Goal: Task Accomplishment & Management: Use online tool/utility

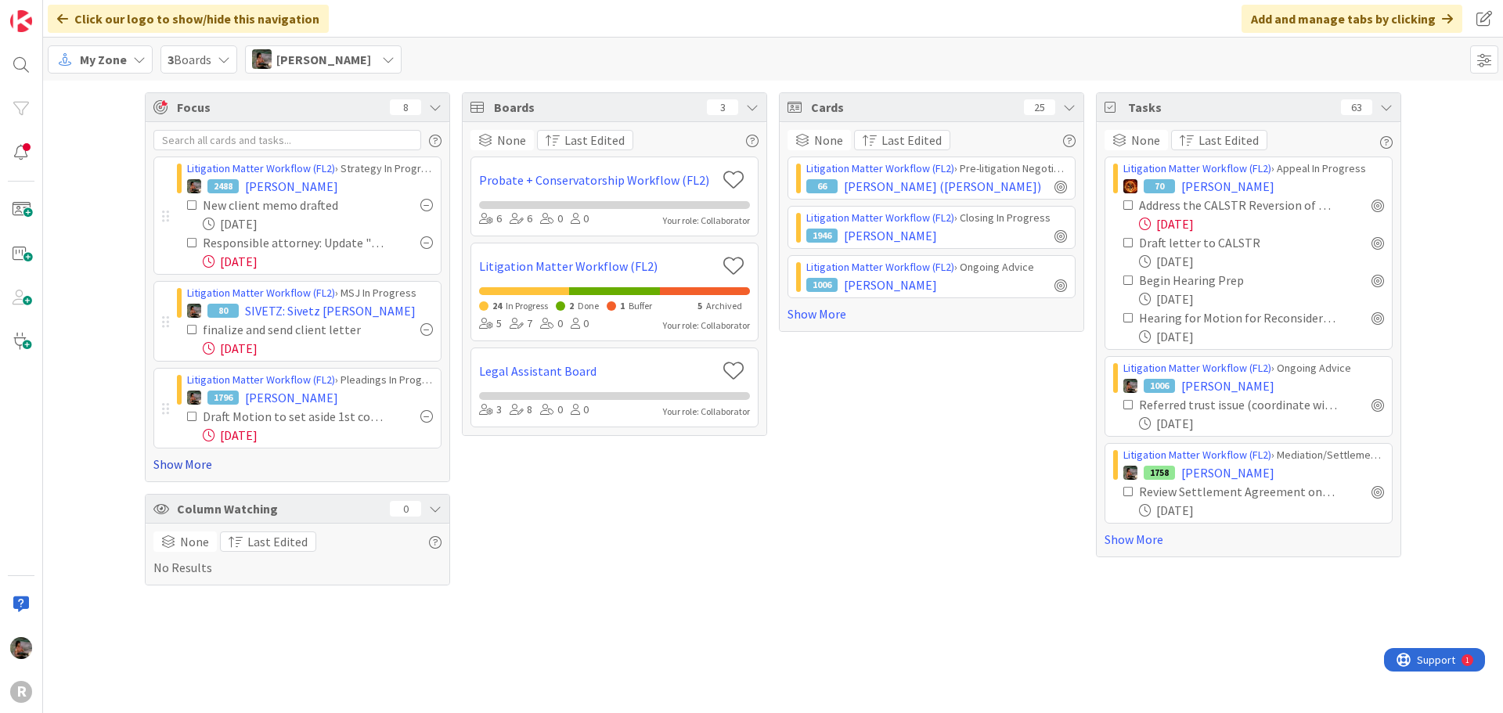
click at [182, 467] on link "Show More" at bounding box center [297, 464] width 288 height 19
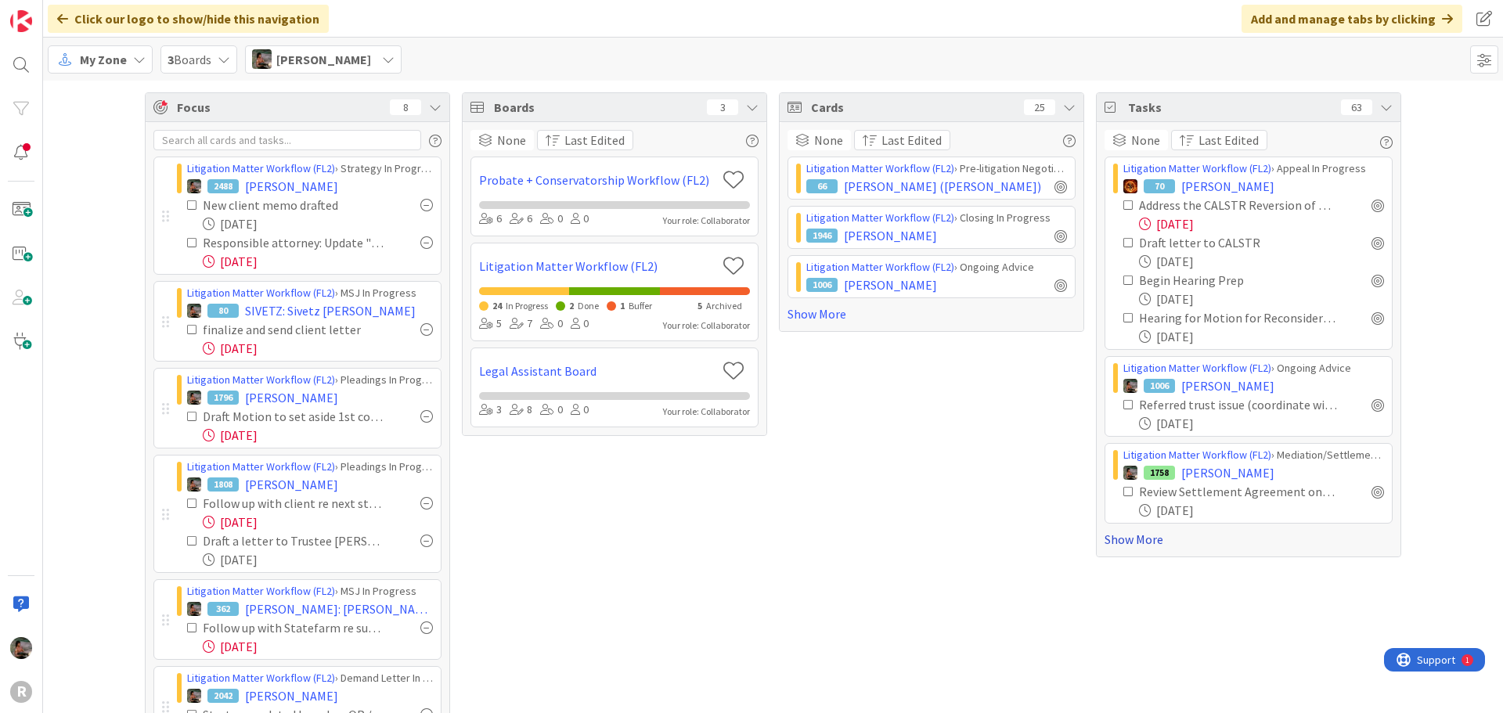
click at [1138, 540] on link "Show More" at bounding box center [1249, 539] width 288 height 19
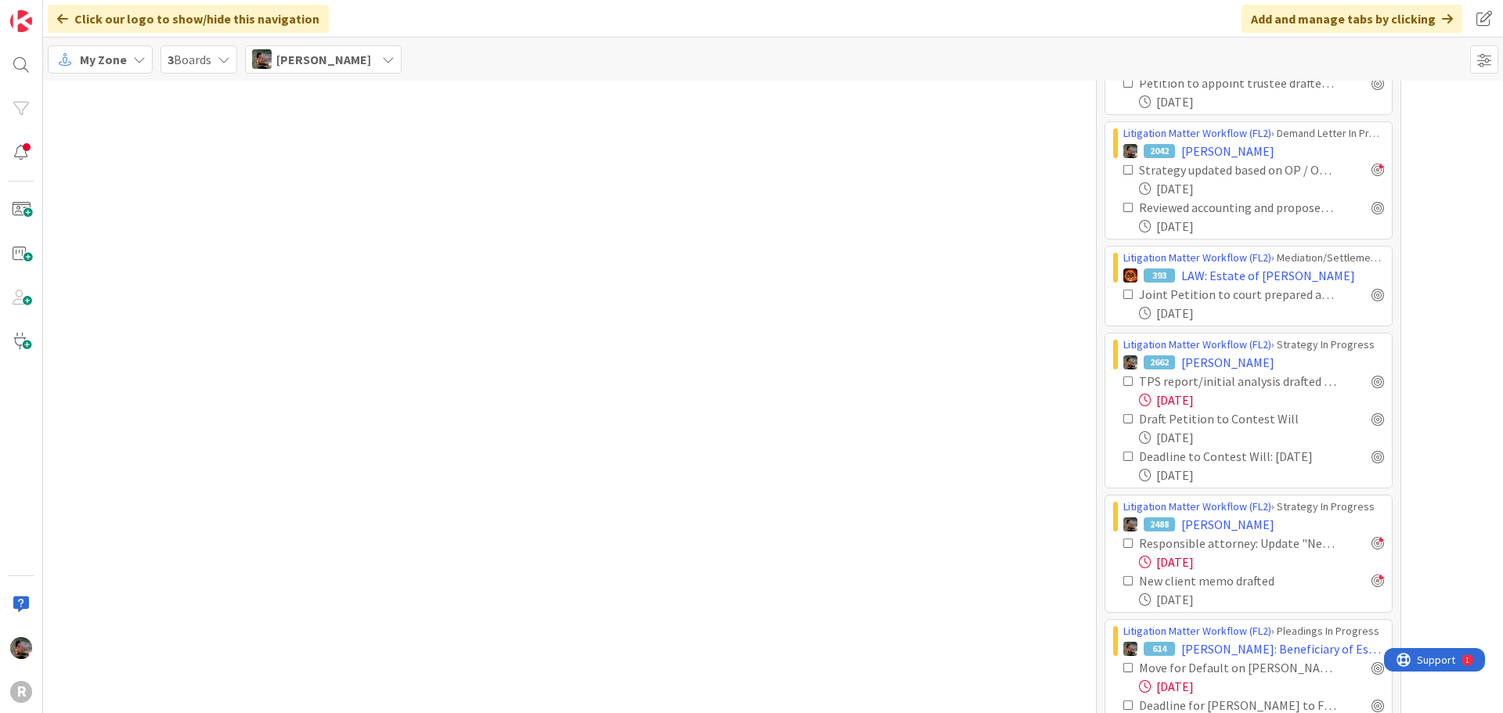
scroll to position [2427, 0]
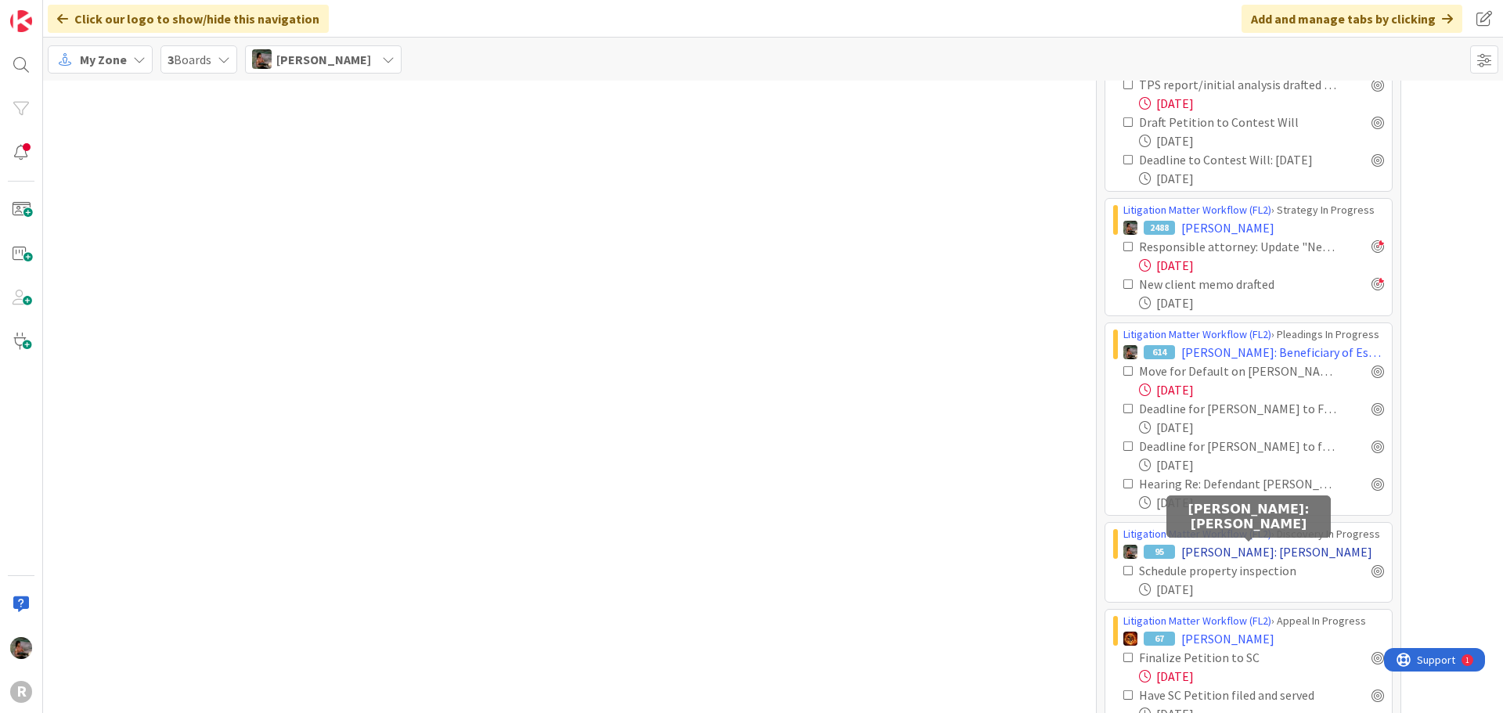
click at [1306, 554] on span "ARMSTRONG: Jill Armstrong" at bounding box center [1276, 551] width 191 height 19
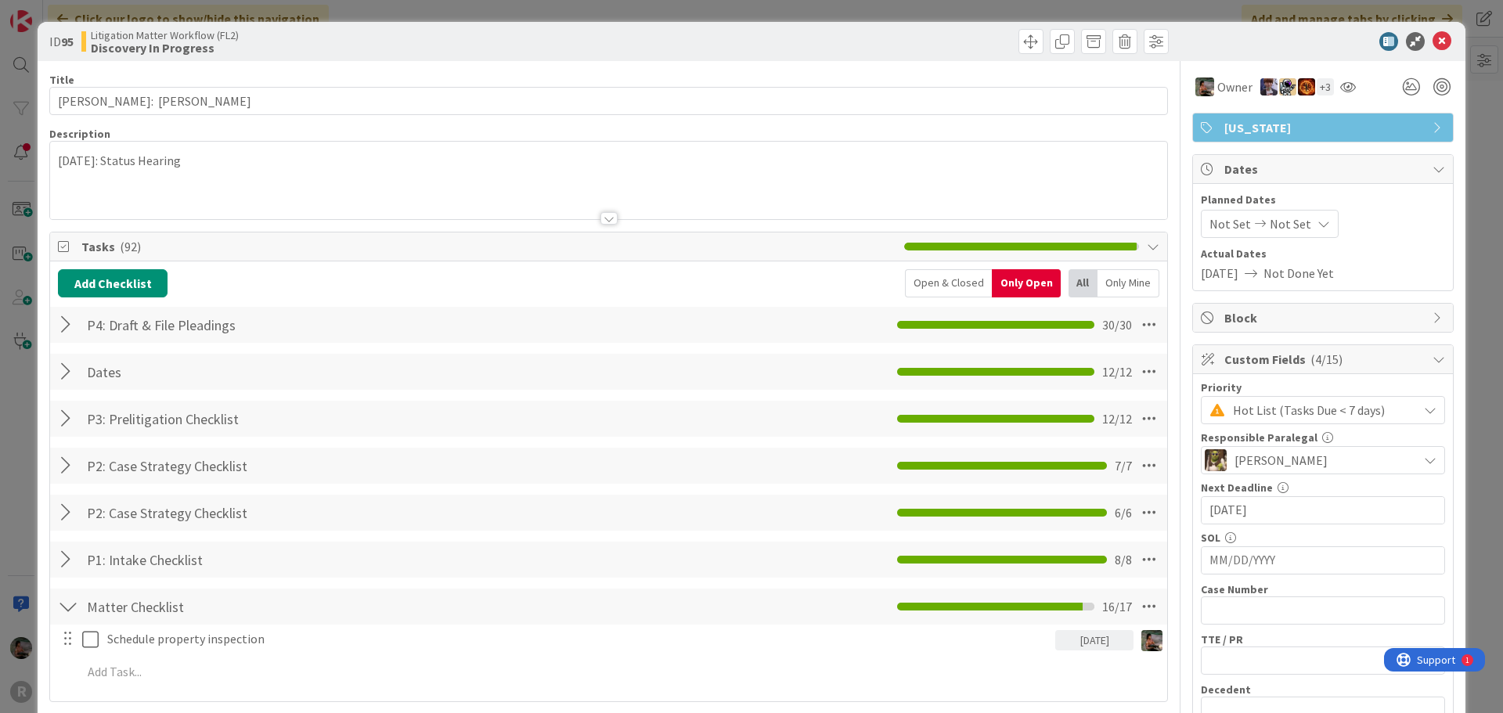
scroll to position [78, 0]
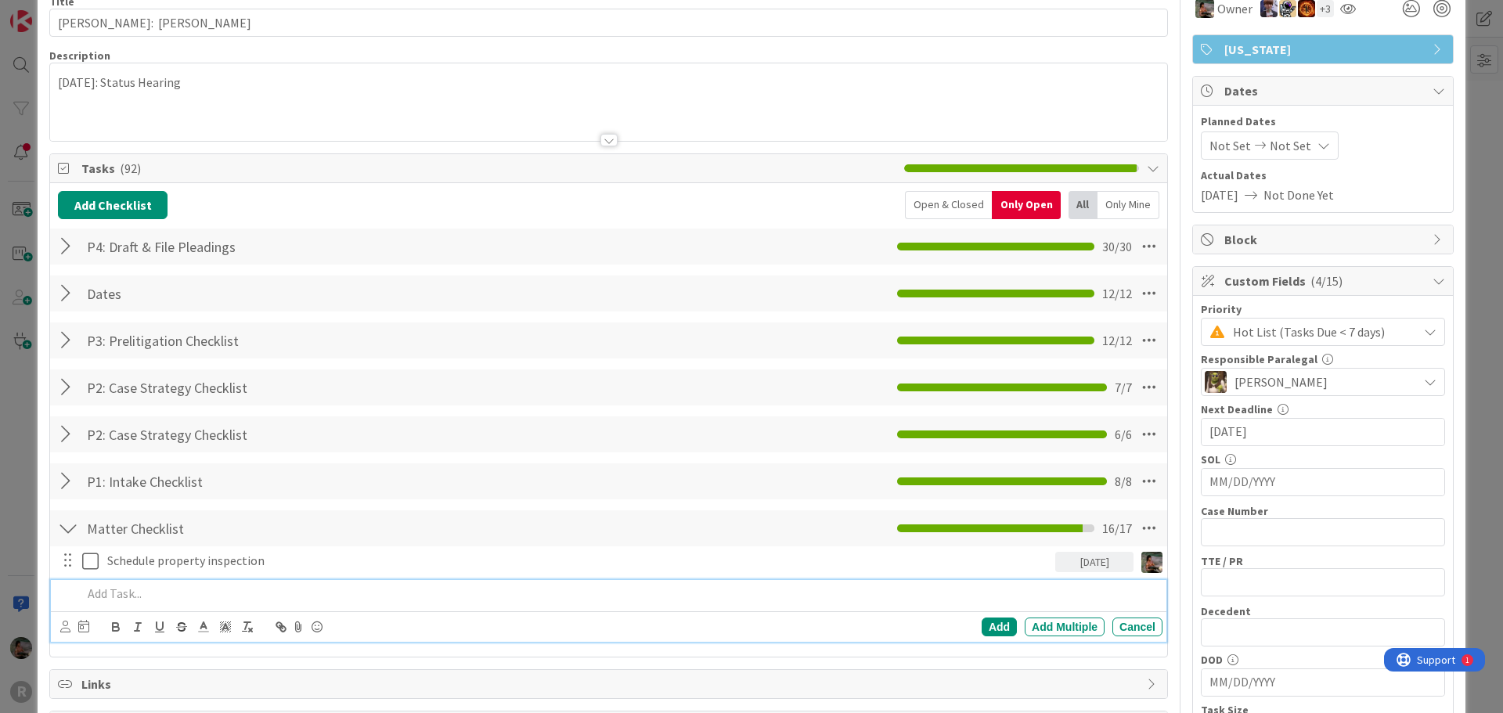
click at [126, 593] on p at bounding box center [619, 594] width 1074 height 18
click at [982, 630] on div "Add" at bounding box center [999, 627] width 35 height 19
click at [269, 595] on p "trial set hearing" at bounding box center [631, 594] width 1049 height 18
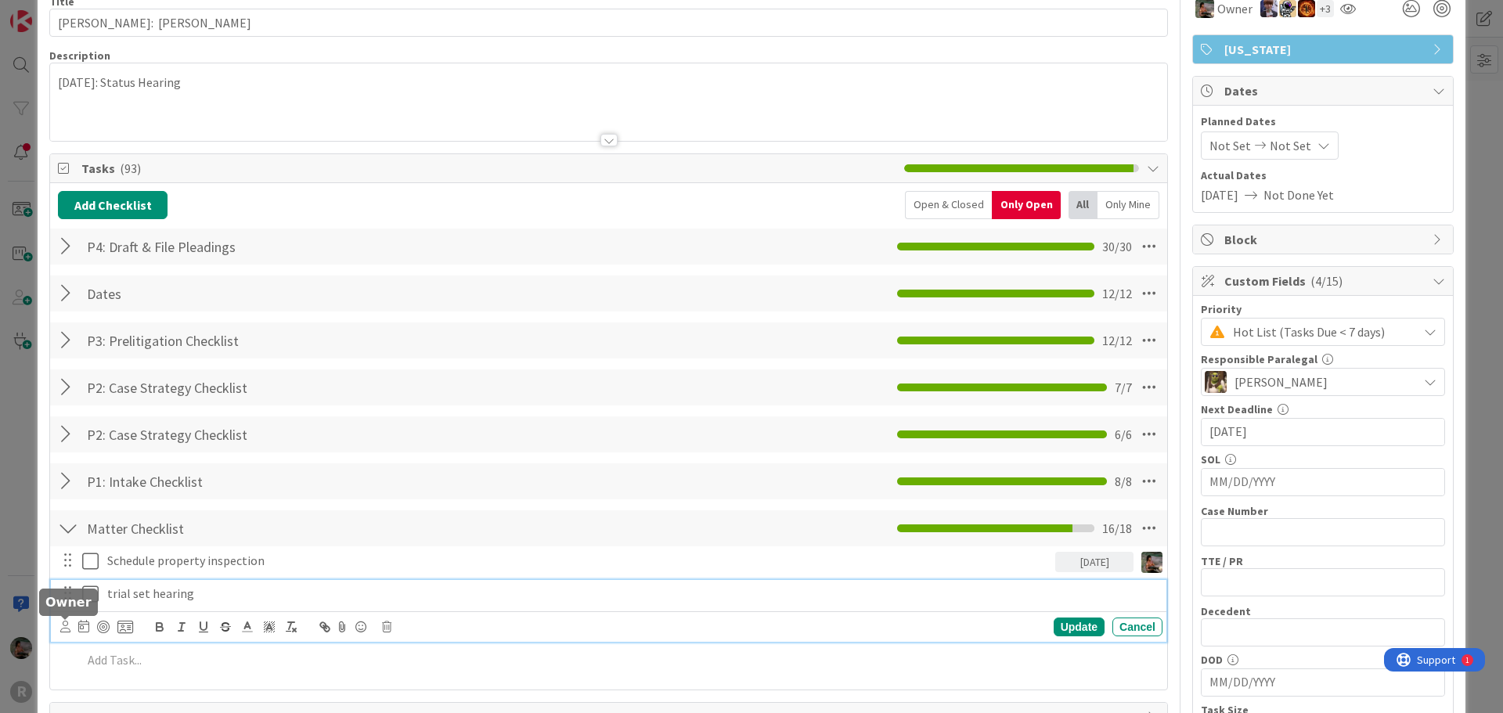
click at [67, 626] on icon at bounding box center [65, 627] width 10 height 12
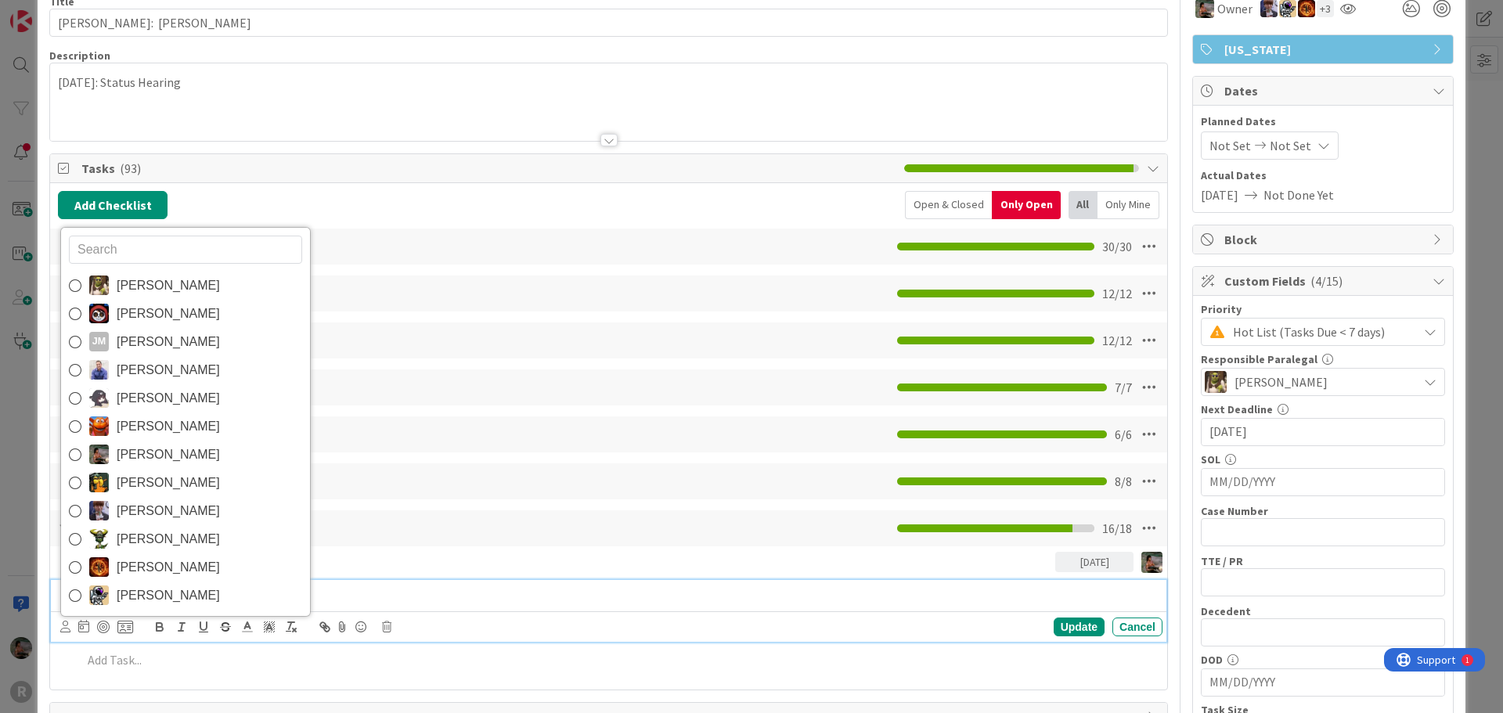
drag, startPoint x: 178, startPoint y: 450, endPoint x: 178, endPoint y: 466, distance: 15.7
click at [178, 450] on span "Max Whittington" at bounding box center [168, 454] width 103 height 23
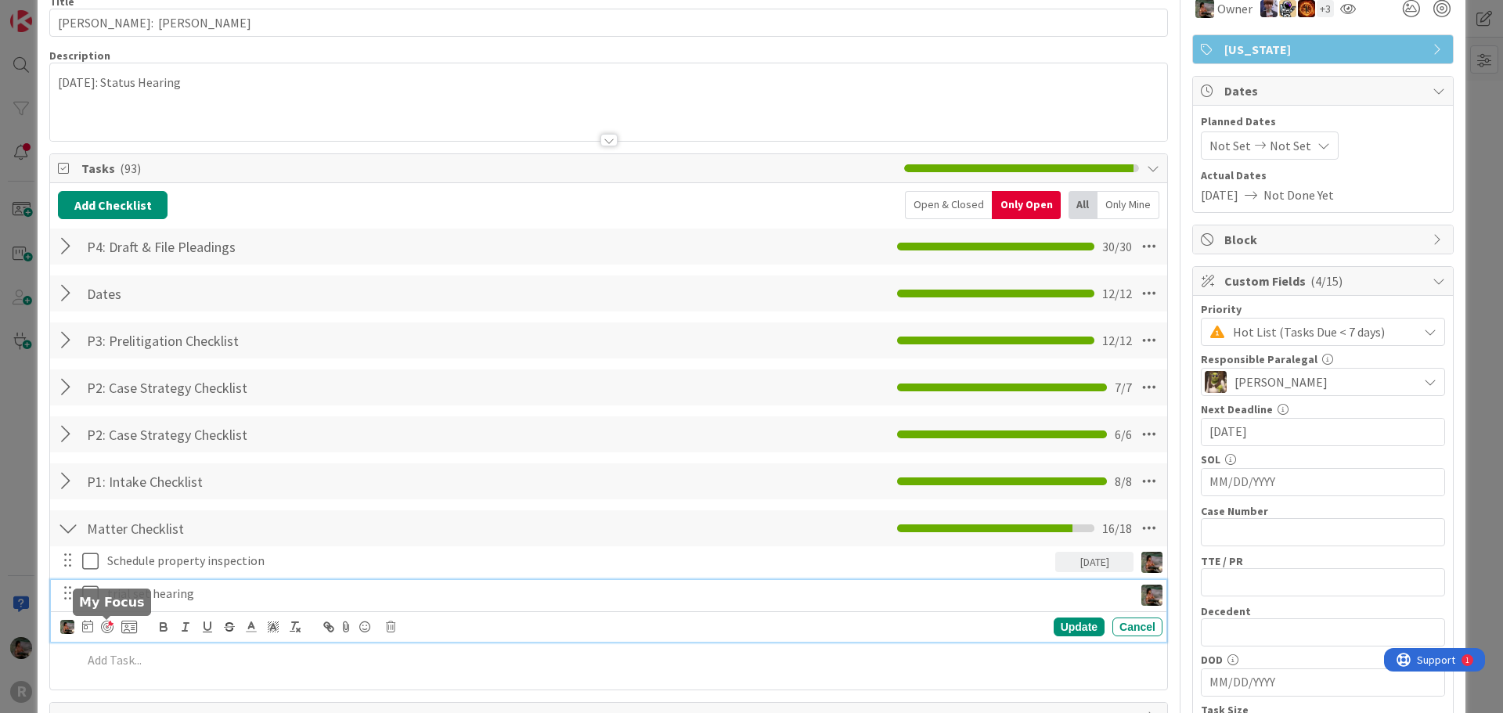
click at [106, 625] on div at bounding box center [107, 627] width 13 height 13
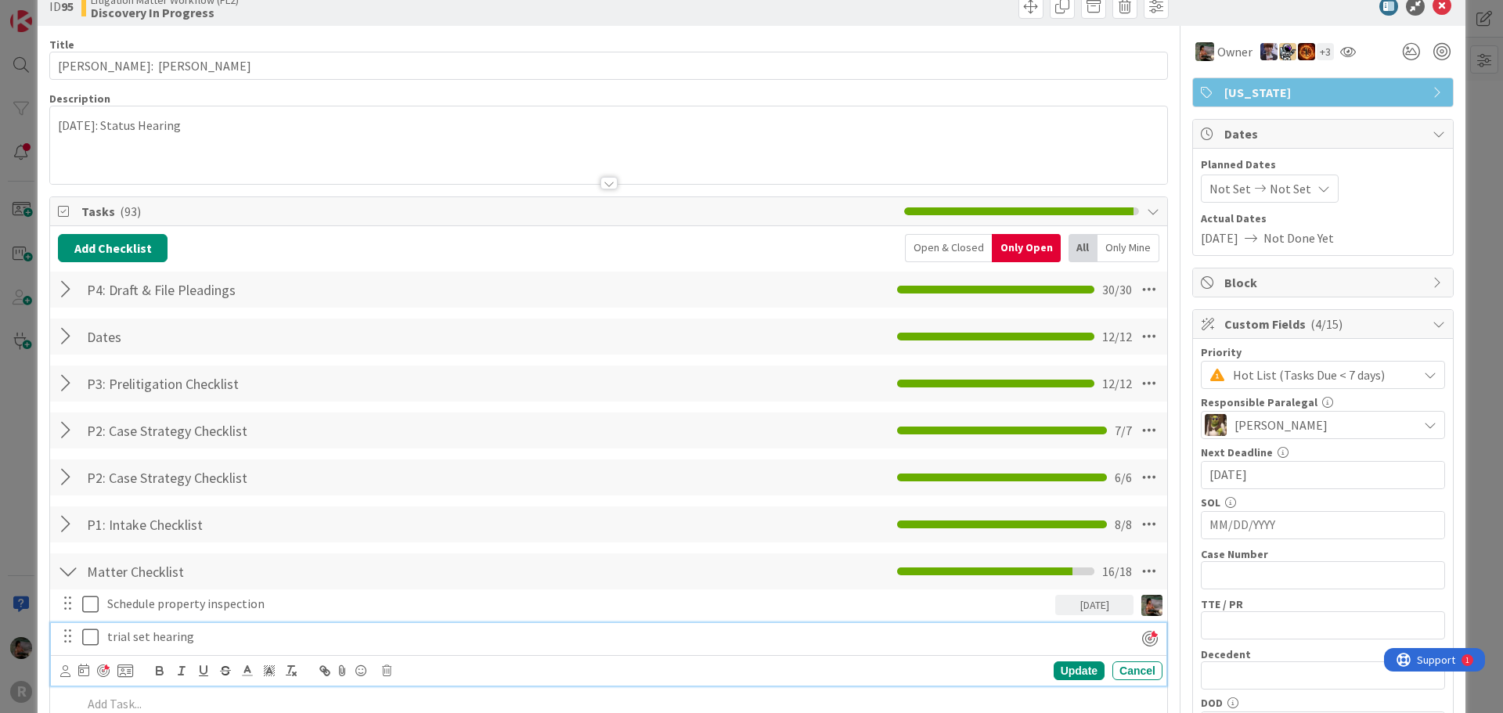
scroll to position [0, 0]
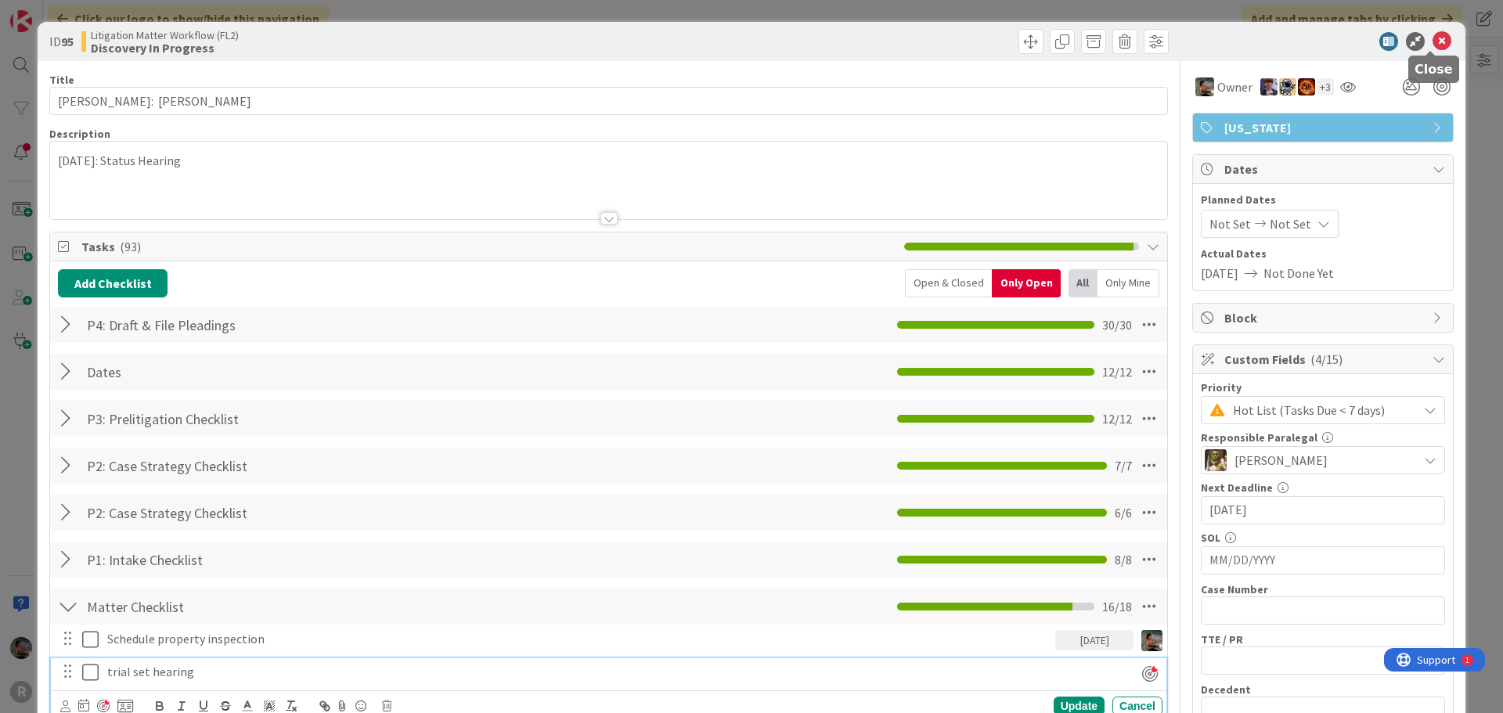
click at [1433, 48] on icon at bounding box center [1442, 41] width 19 height 19
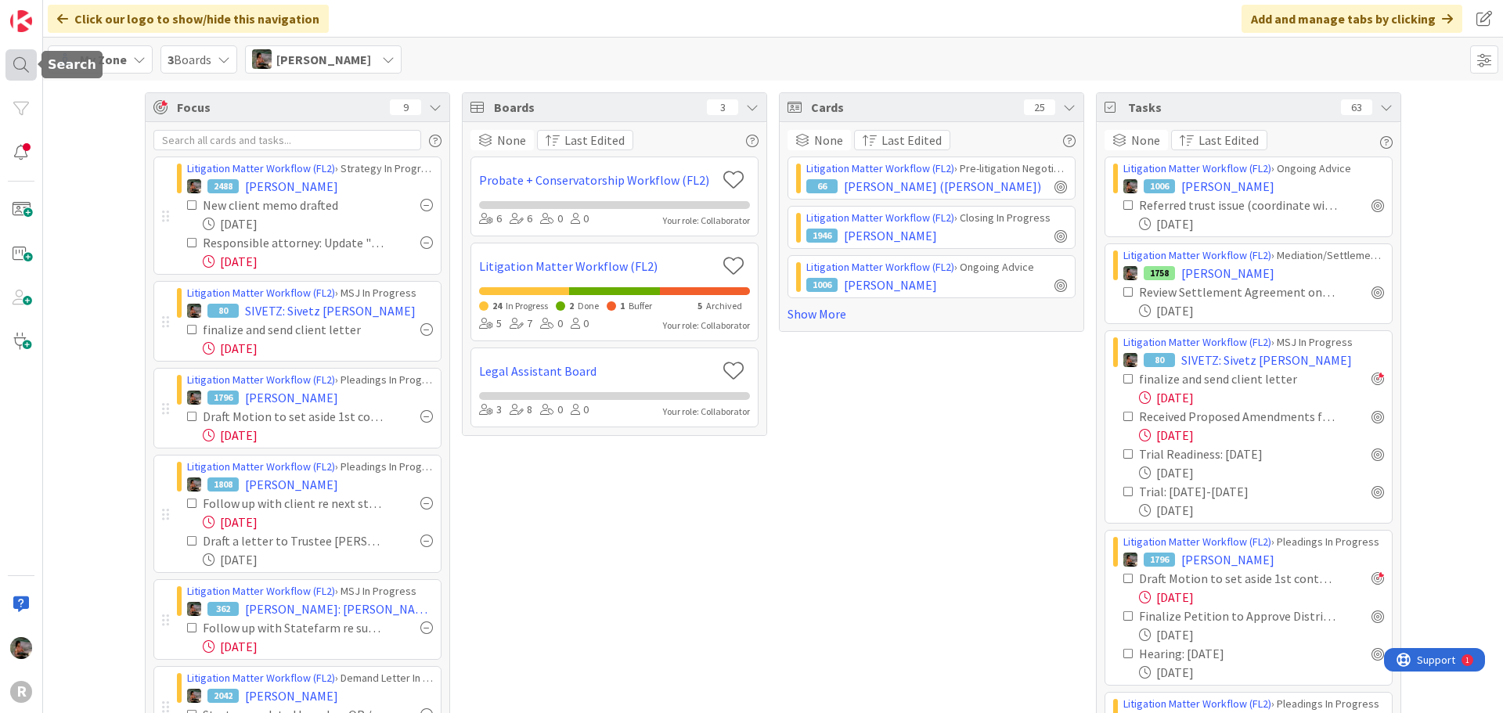
click at [16, 66] on div at bounding box center [20, 64] width 31 height 31
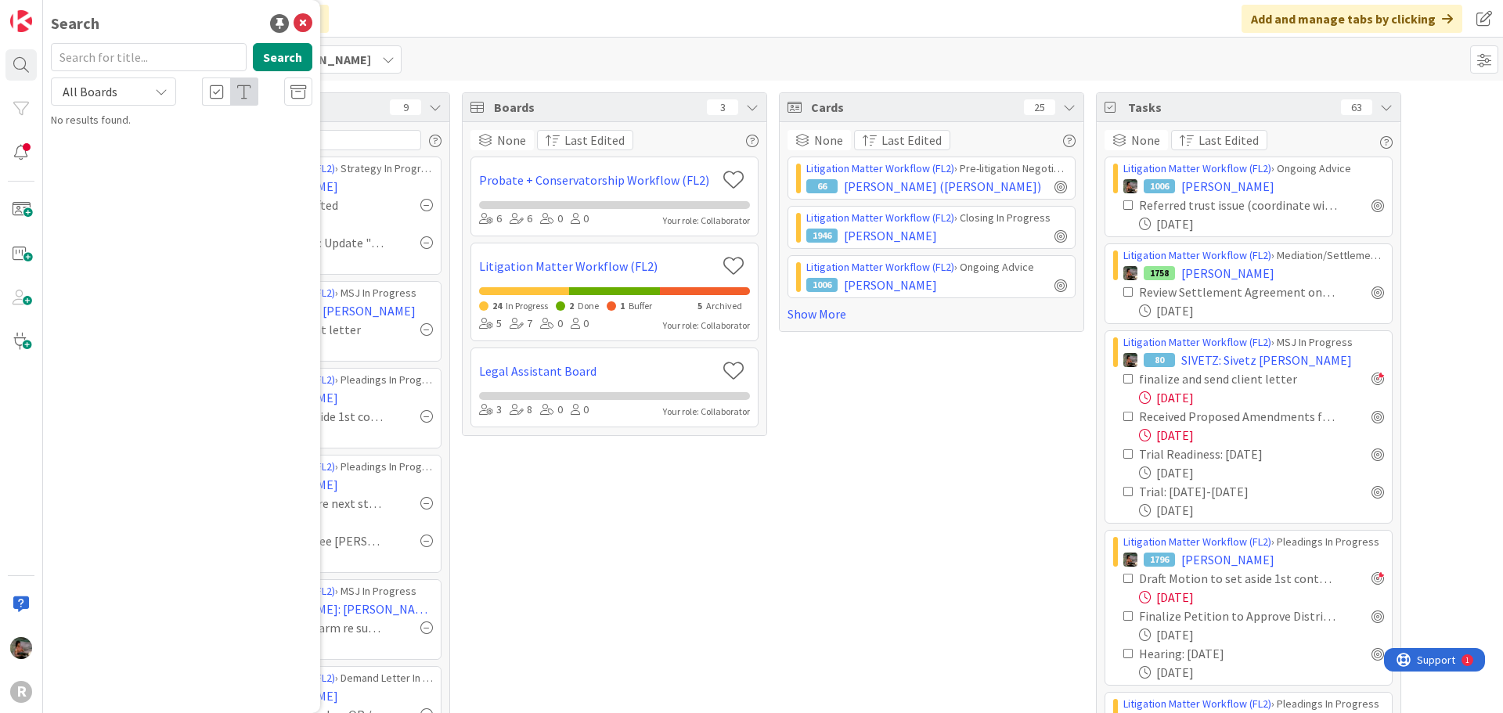
click at [130, 60] on input "text" at bounding box center [149, 57] width 196 height 28
type input "laughery"
click at [193, 132] on span ": Beneficiary of Estate" at bounding box center [244, 138] width 103 height 14
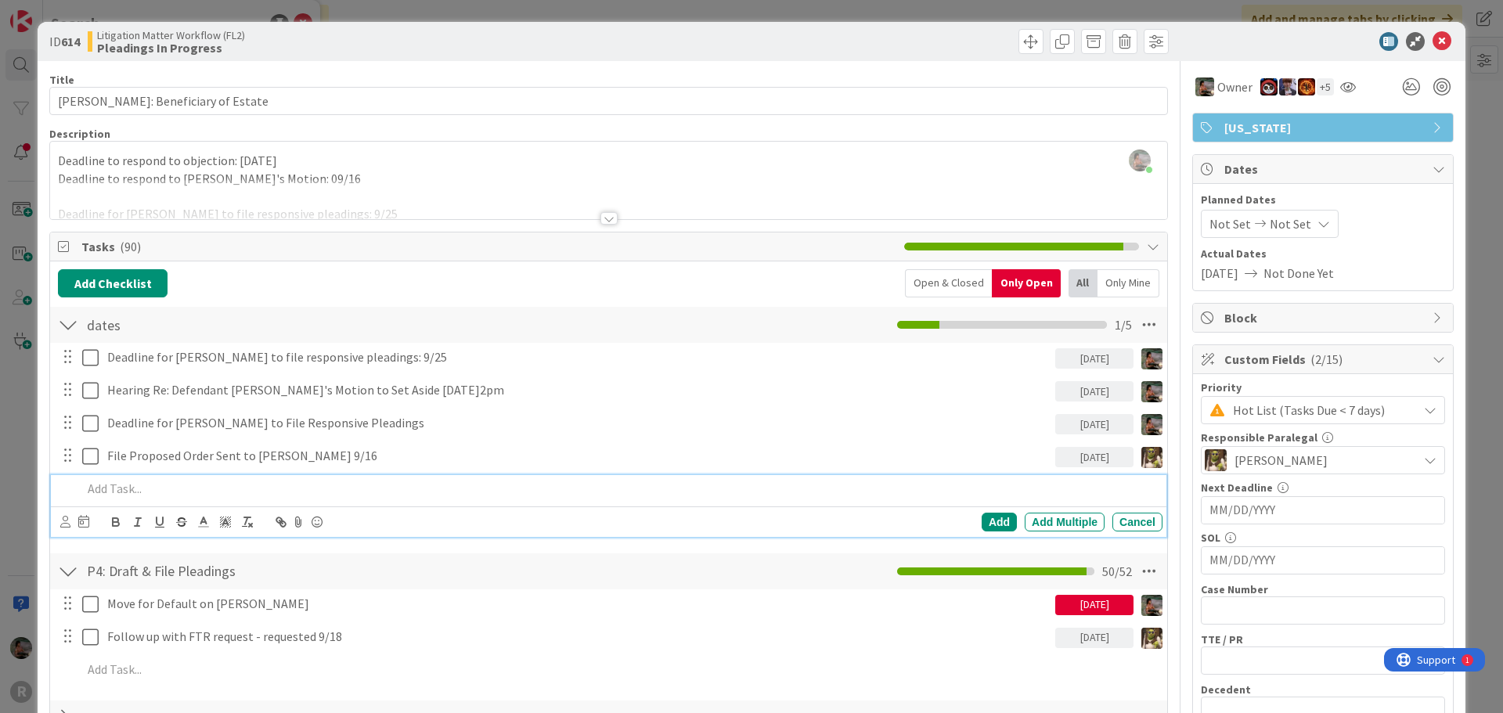
click at [151, 493] on p at bounding box center [619, 489] width 1074 height 18
click at [985, 521] on div "Add" at bounding box center [999, 522] width 35 height 19
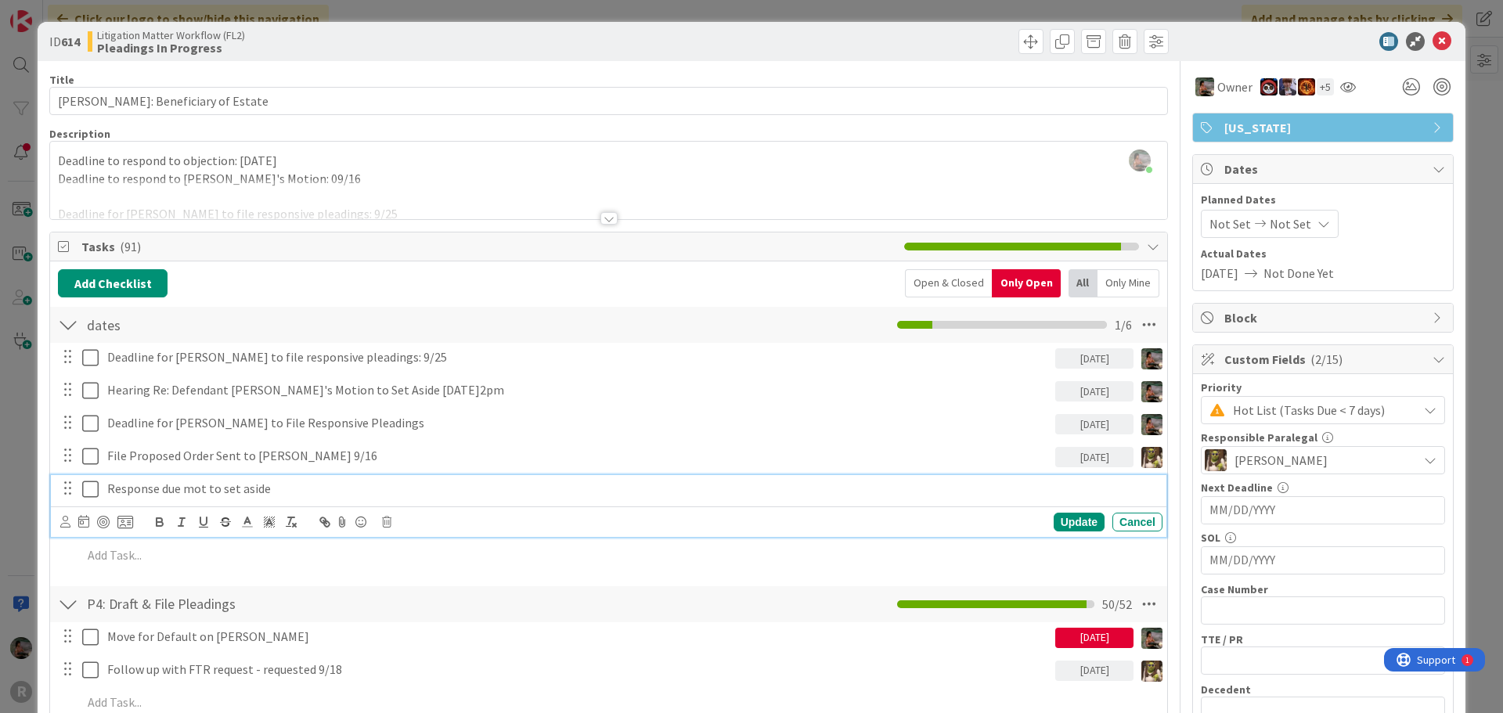
click at [330, 495] on p "Response due mot to set aside" at bounding box center [631, 489] width 1049 height 18
click at [105, 524] on div at bounding box center [103, 522] width 13 height 13
click at [66, 521] on icon at bounding box center [65, 522] width 10 height 12
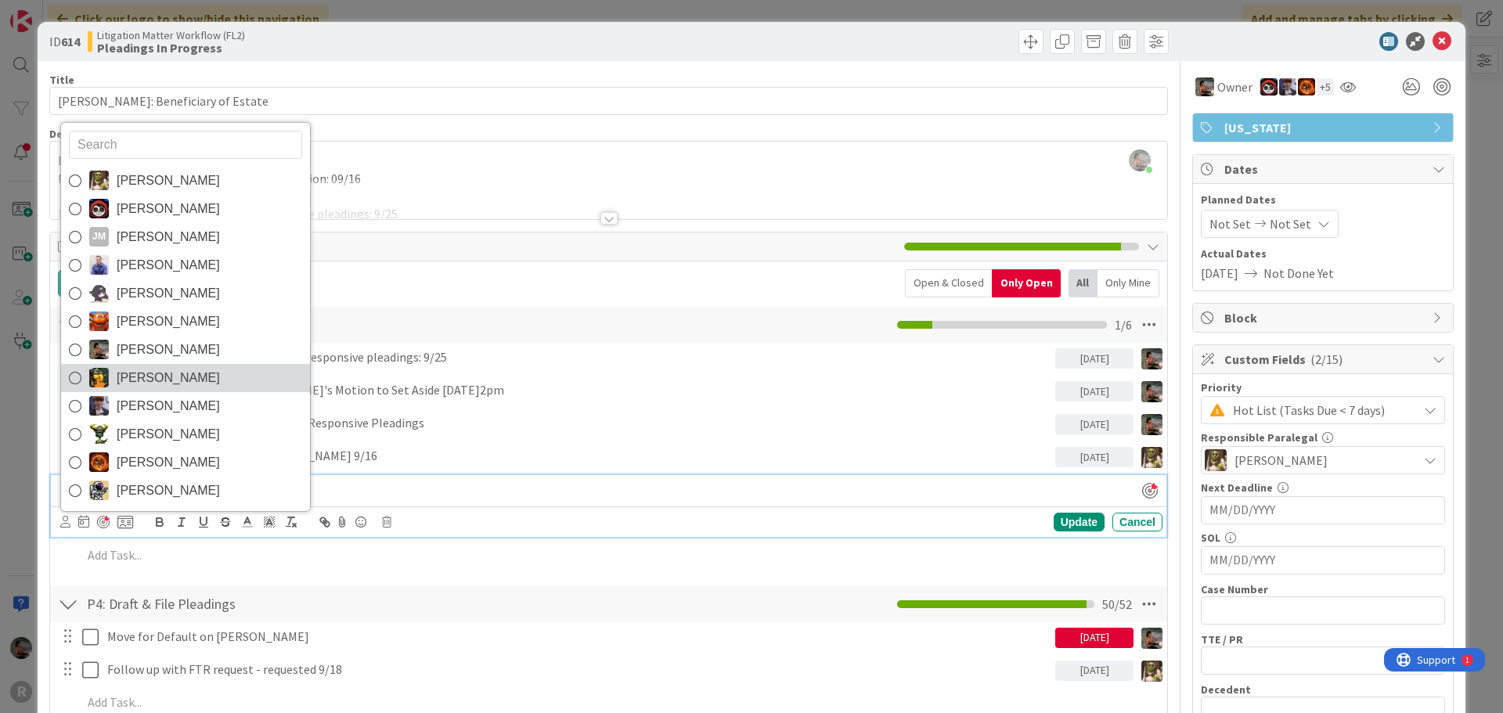
click at [144, 373] on span "Michael Robb" at bounding box center [168, 377] width 103 height 23
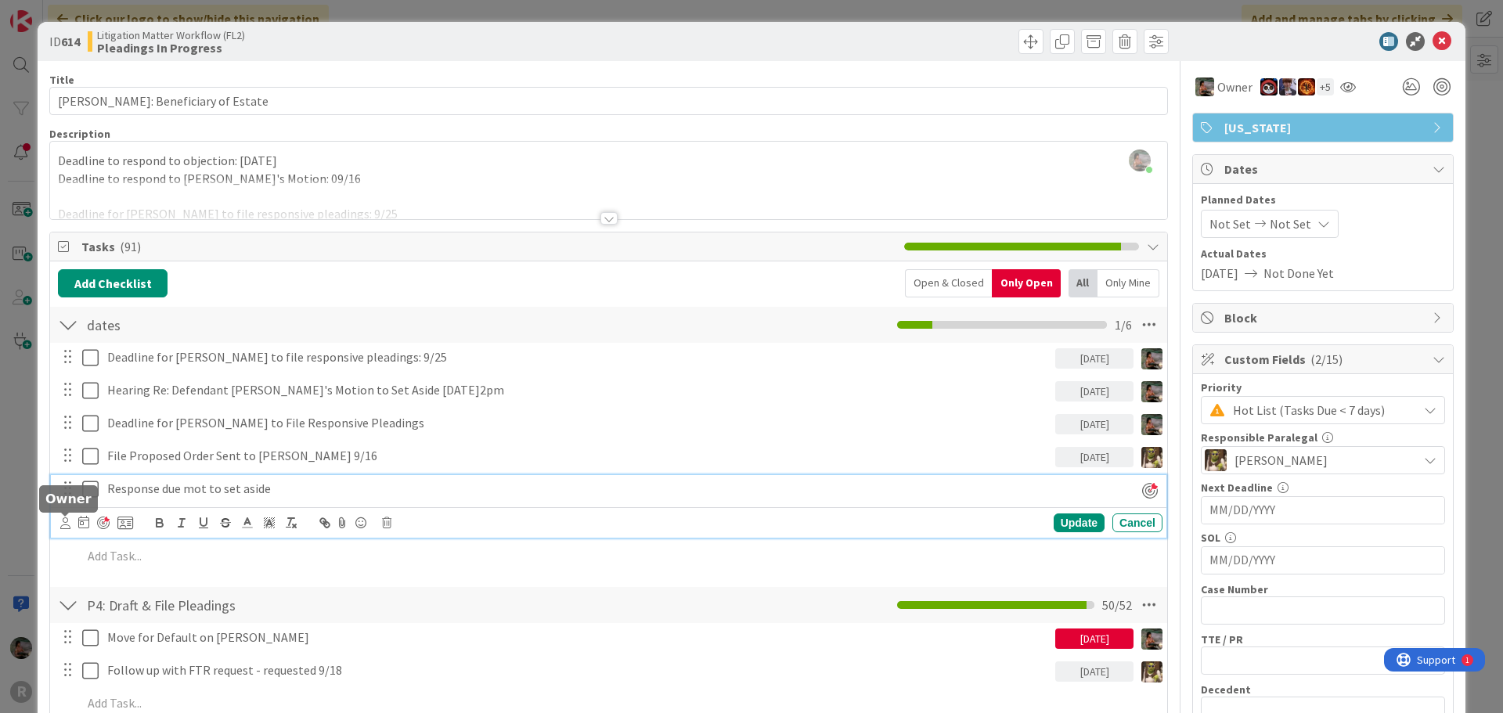
click at [63, 521] on icon at bounding box center [65, 523] width 10 height 12
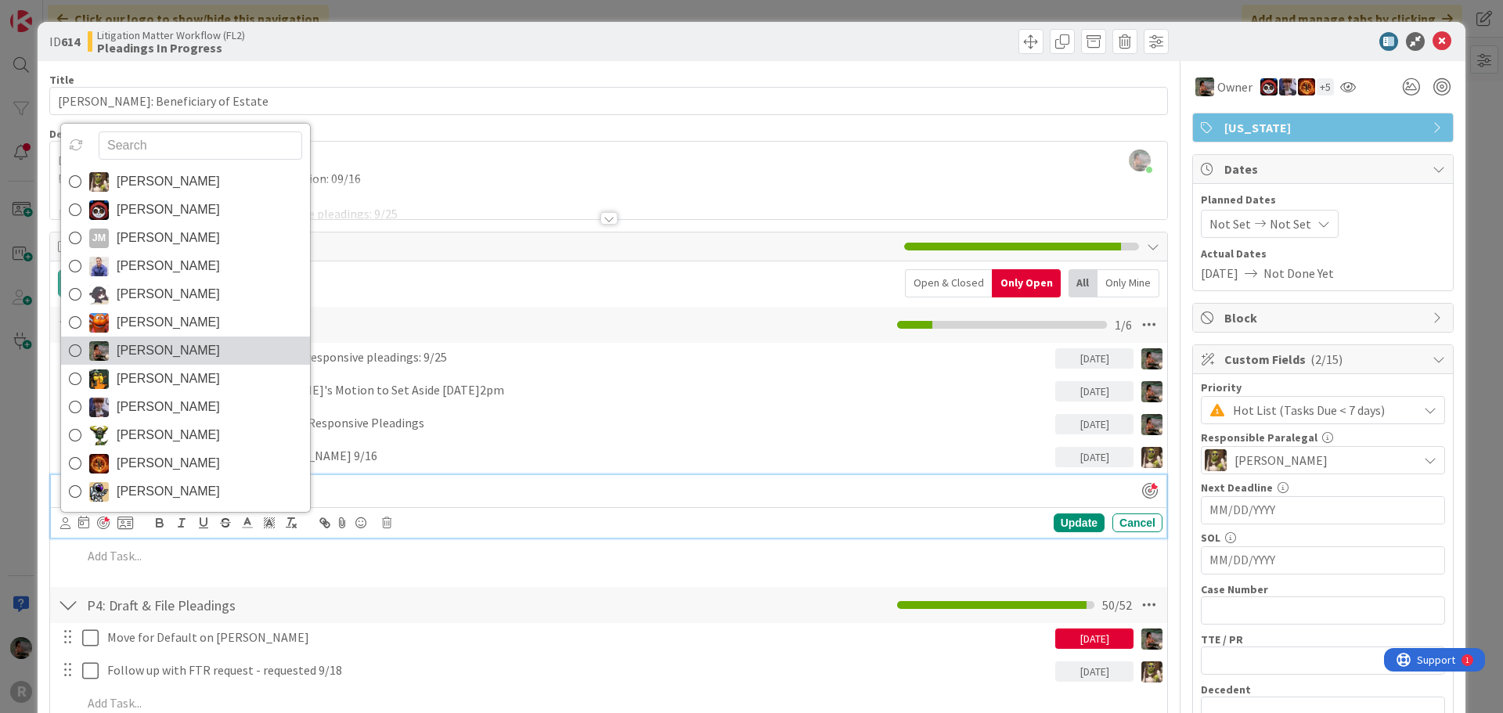
click at [128, 355] on span "Max Whittington" at bounding box center [168, 350] width 103 height 23
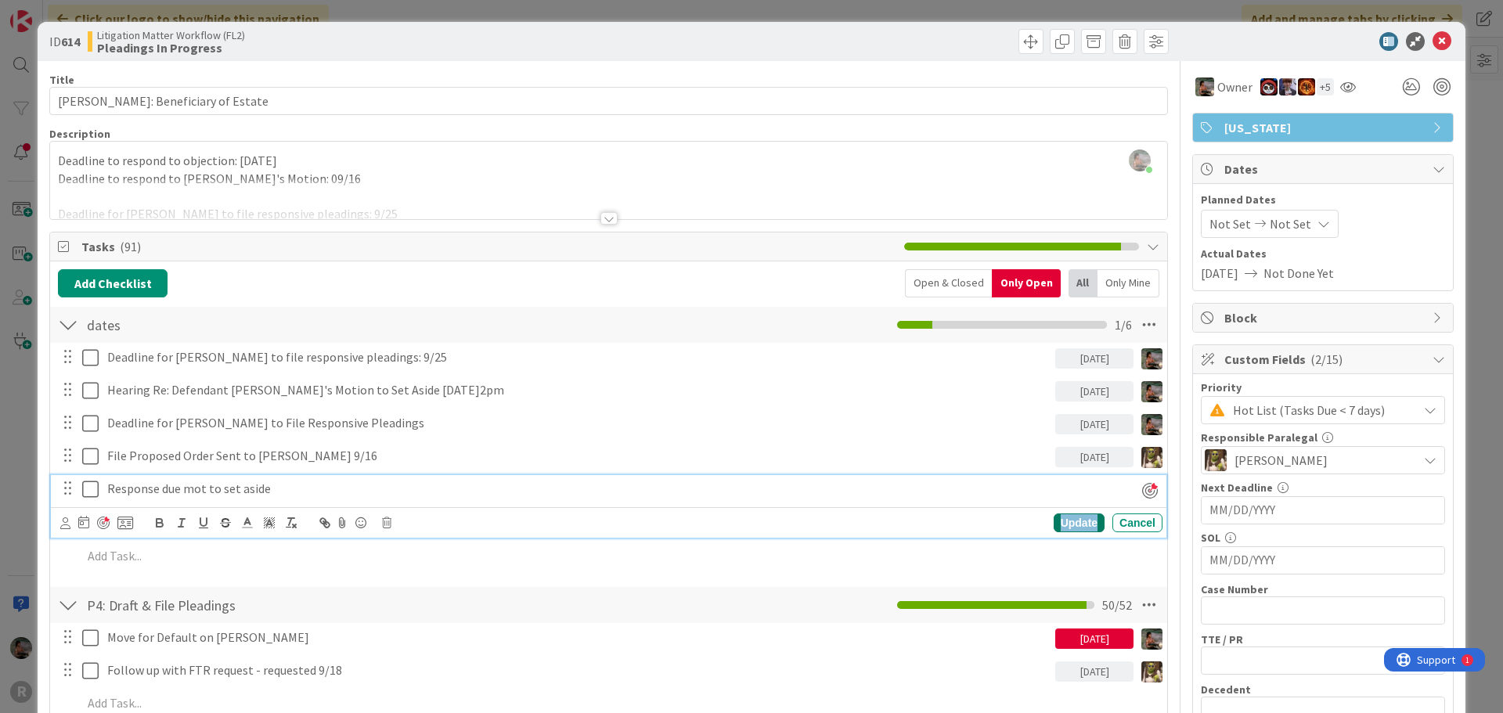
click at [1071, 523] on div "Update" at bounding box center [1079, 523] width 51 height 19
click at [316, 487] on p "Response due mot to set aside" at bounding box center [603, 489] width 993 height 18
click at [1433, 46] on icon at bounding box center [1442, 41] width 19 height 19
